Goal: Obtain resource: Download file/media

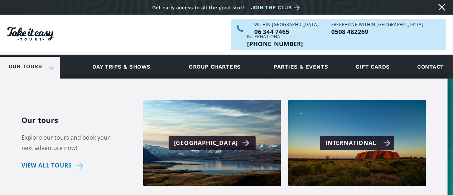
click at [363, 138] on div "International" at bounding box center [357, 143] width 65 height 10
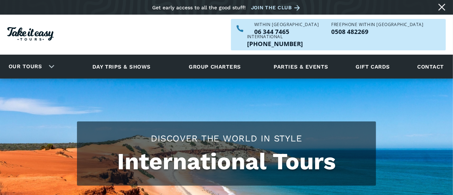
checkbox input "true"
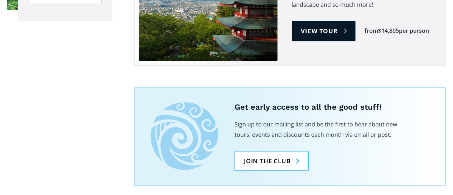
scroll to position [757, 0]
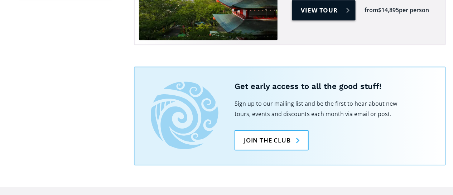
click at [310, 20] on link "View tour" at bounding box center [324, 10] width 64 height 20
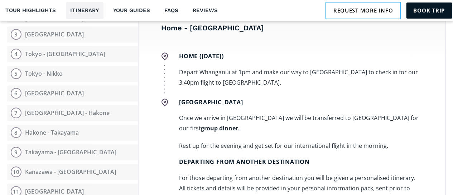
scroll to position [913, 0]
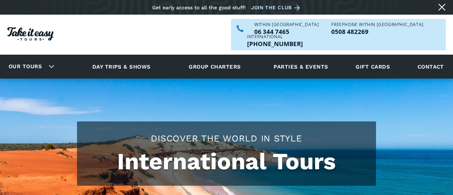
scroll to position [757, 0]
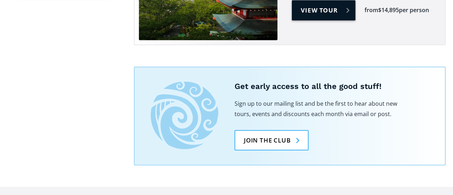
click at [324, 20] on link "View tour" at bounding box center [324, 10] width 64 height 20
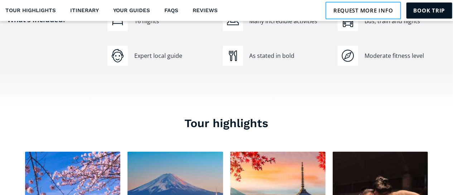
scroll to position [495, 0]
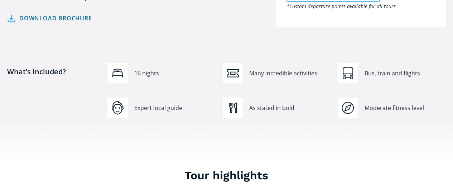
click at [86, 24] on link "Download brochure" at bounding box center [49, 18] width 85 height 10
